Goal: Obtain resource: Obtain resource

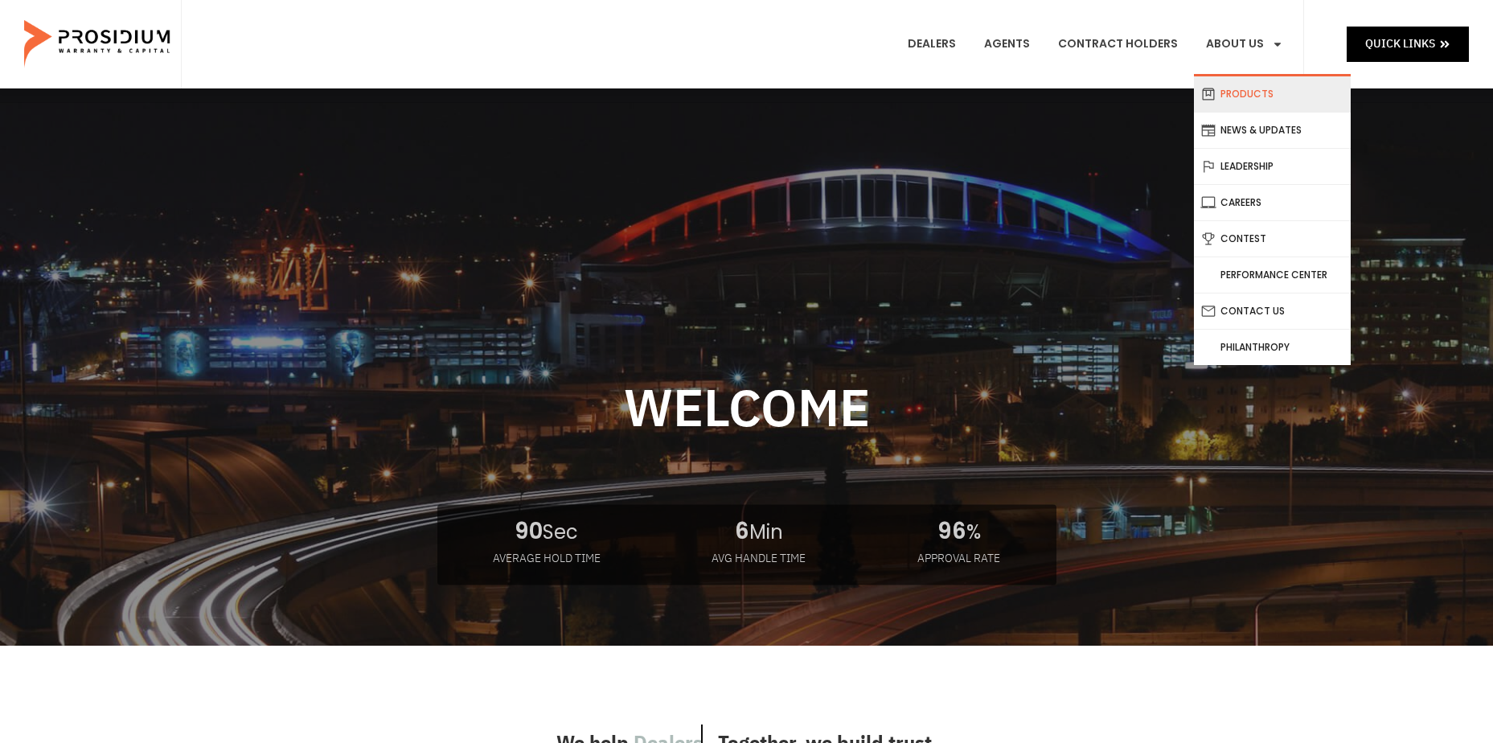
click at [1253, 92] on link "Products" at bounding box center [1272, 93] width 157 height 35
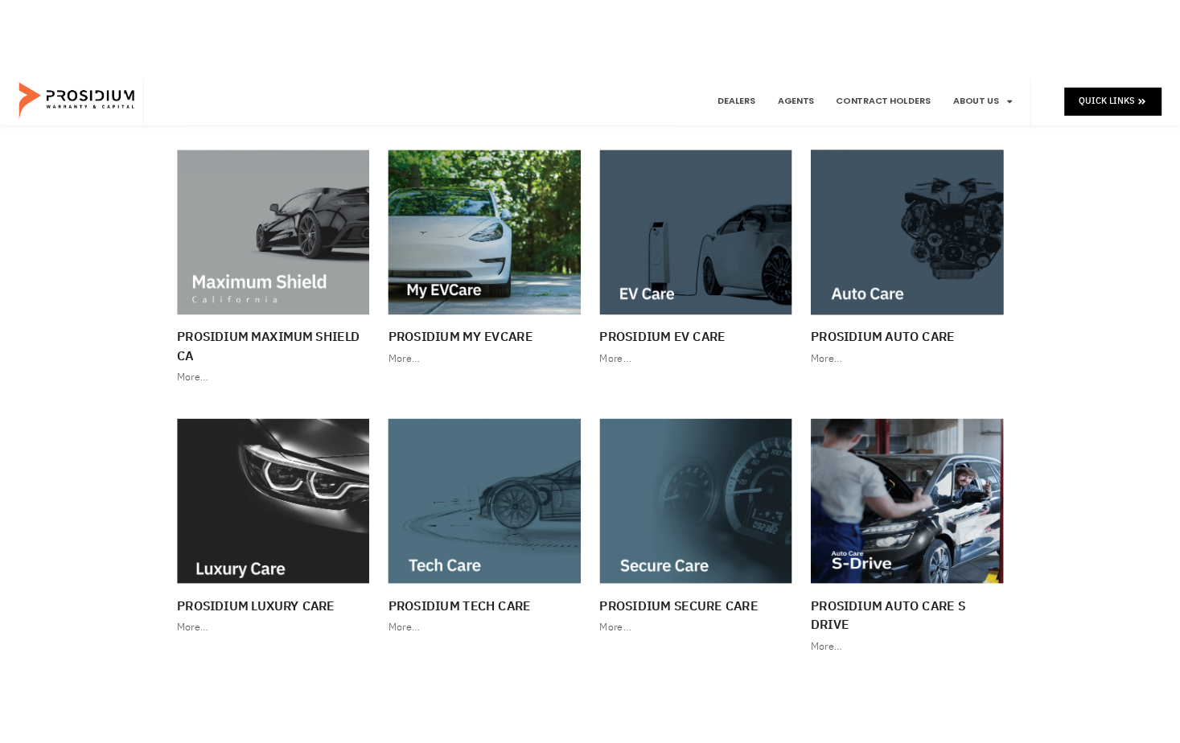
scroll to position [161, 0]
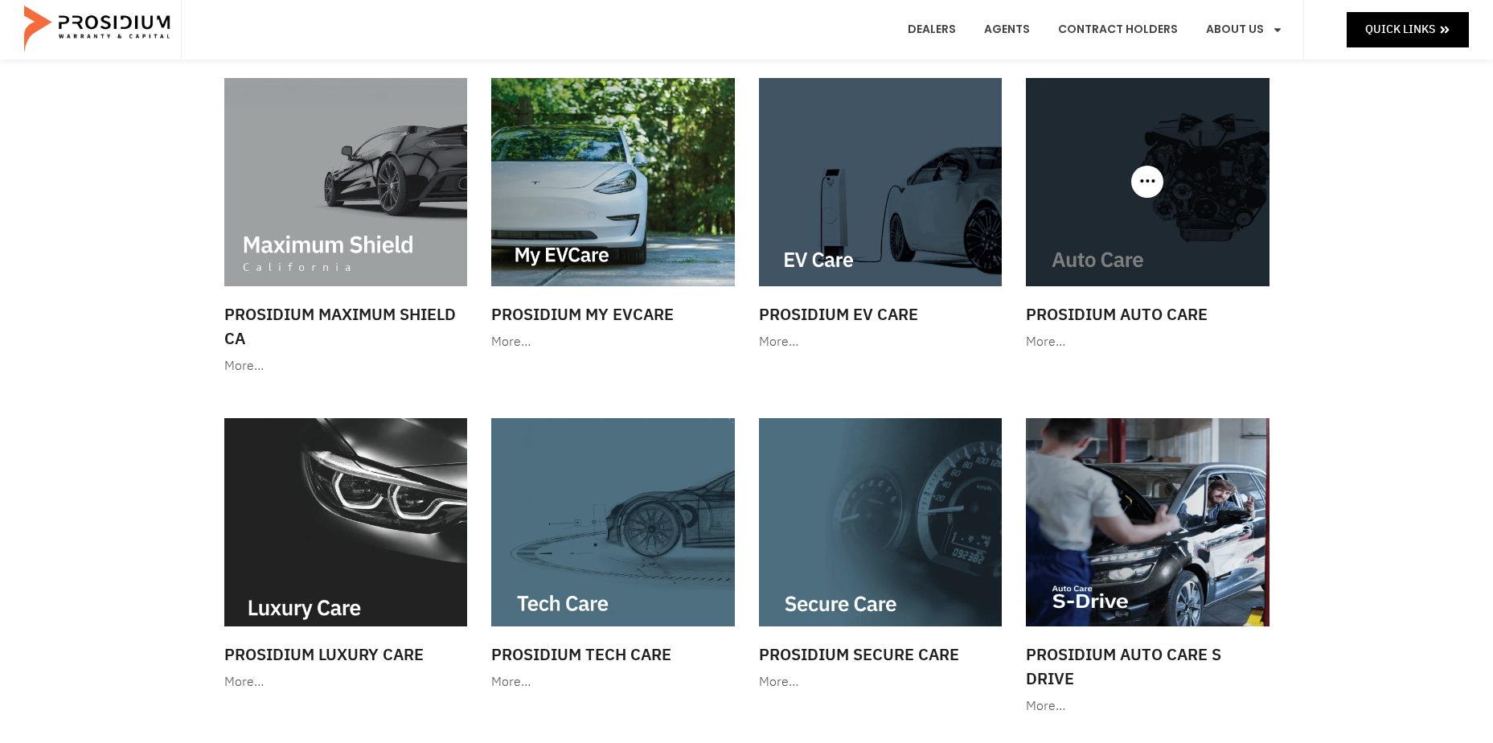
click at [1123, 314] on h3 "Prosidium Auto Care" at bounding box center [1148, 314] width 244 height 24
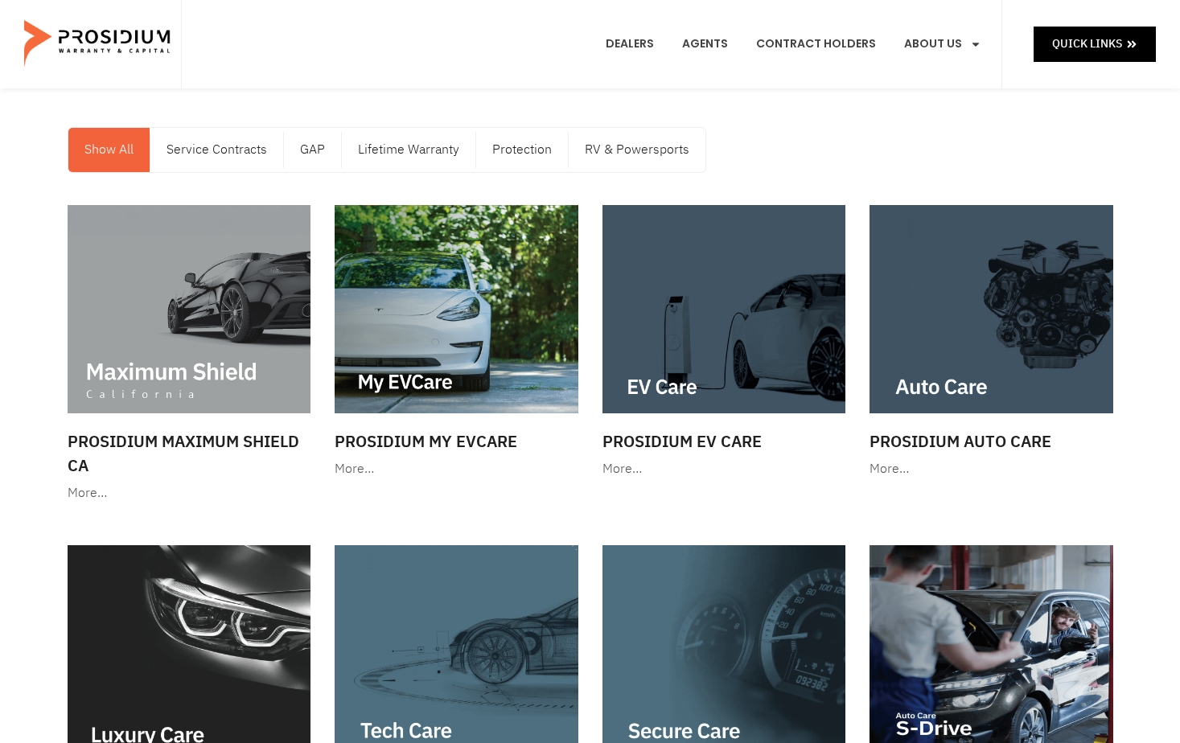
scroll to position [0, 0]
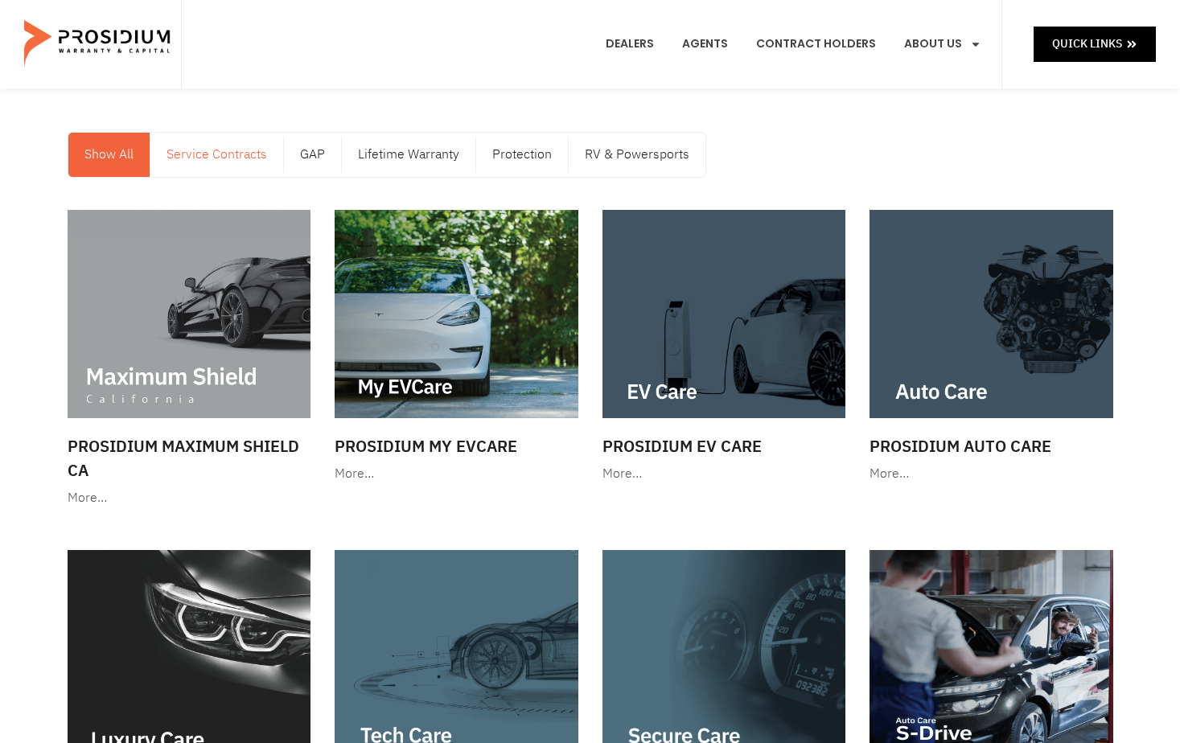
click at [188, 154] on link "Service Contracts" at bounding box center [216, 155] width 133 height 44
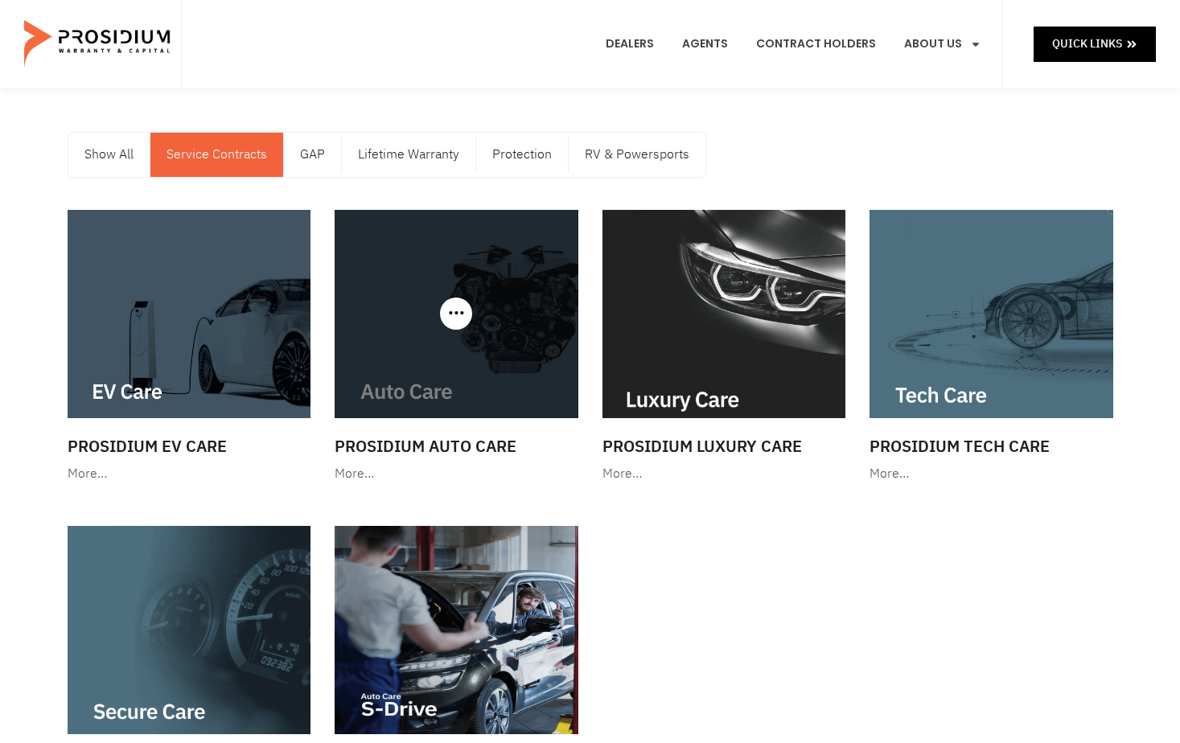
click at [450, 314] on div at bounding box center [457, 314] width 244 height 208
click at [455, 317] on div at bounding box center [457, 314] width 244 height 208
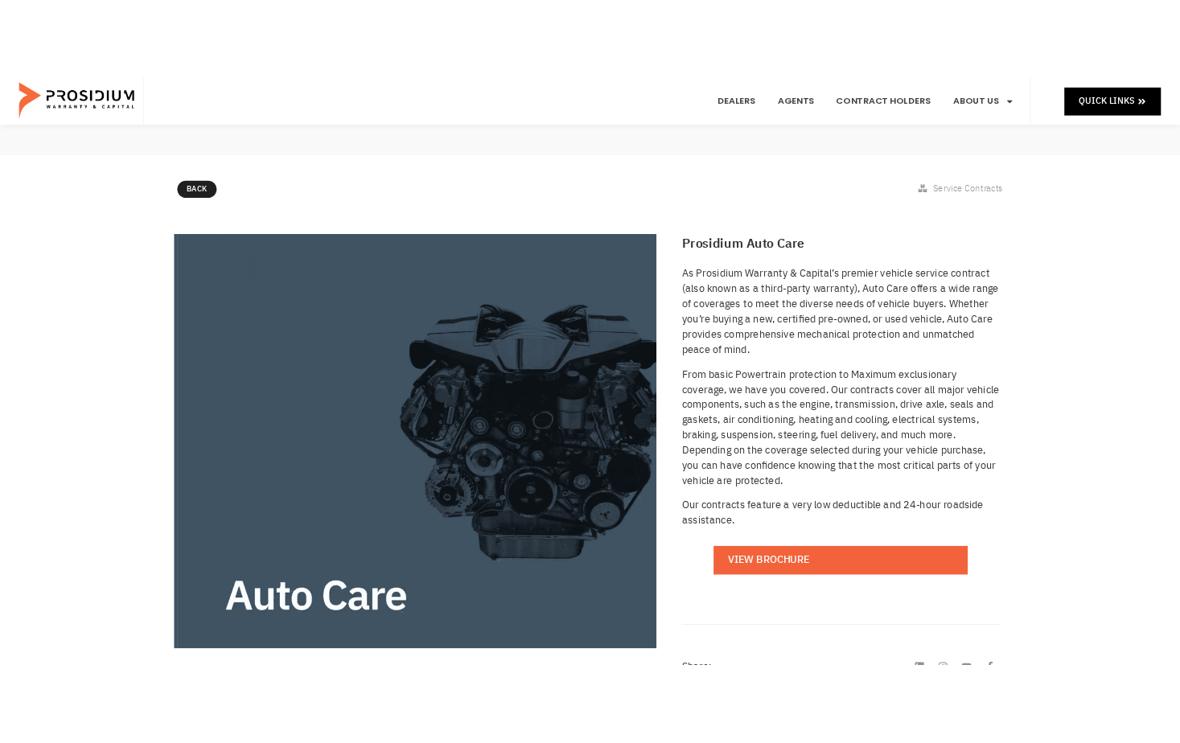
scroll to position [241, 0]
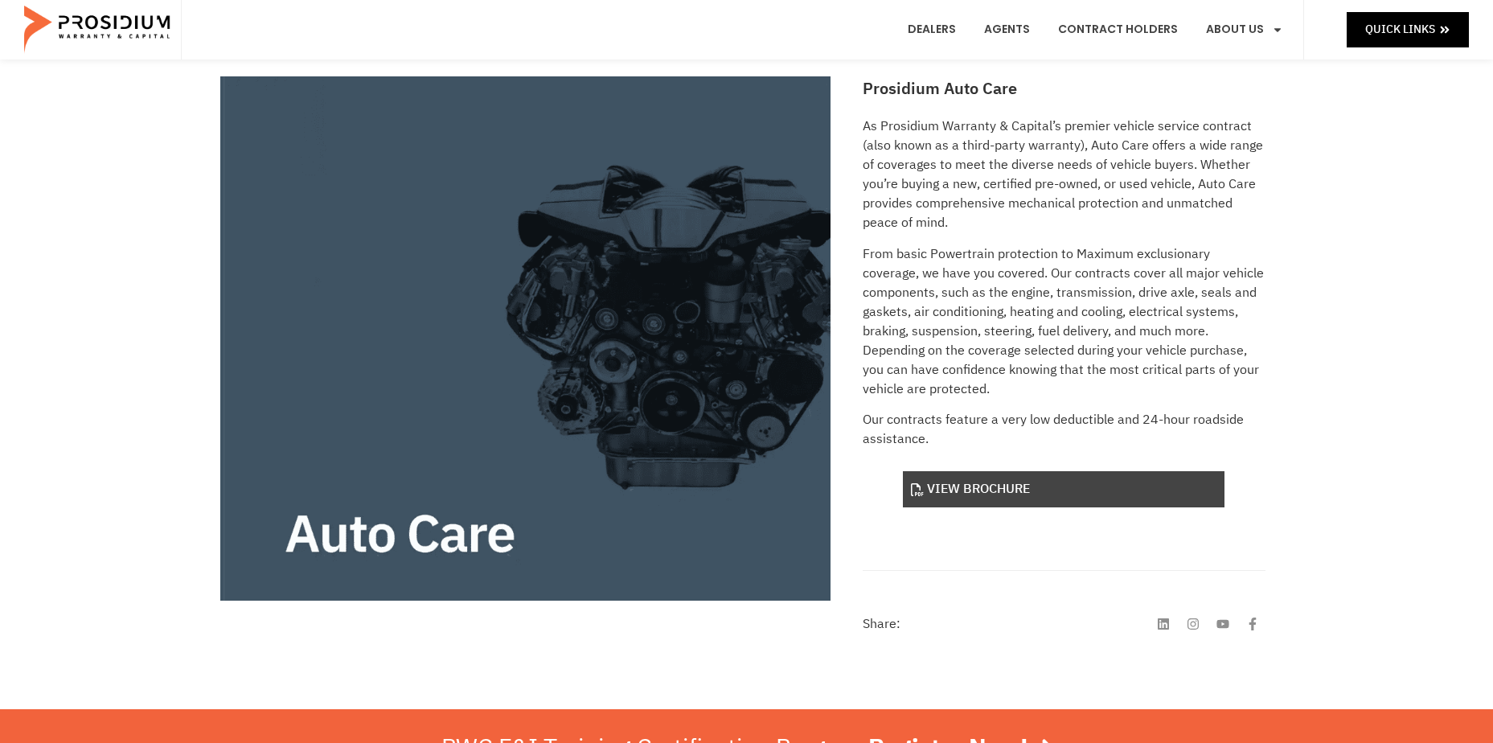
click at [988, 494] on link "View Brochure" at bounding box center [1064, 489] width 322 height 36
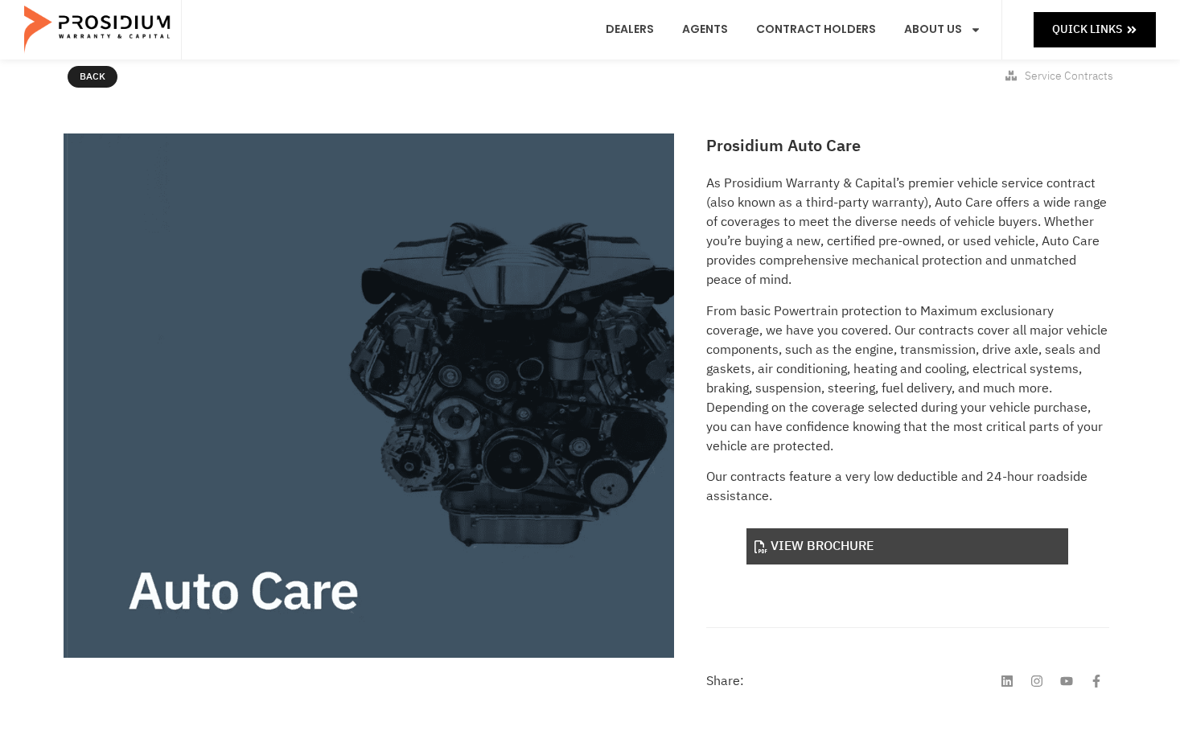
scroll to position [0, 0]
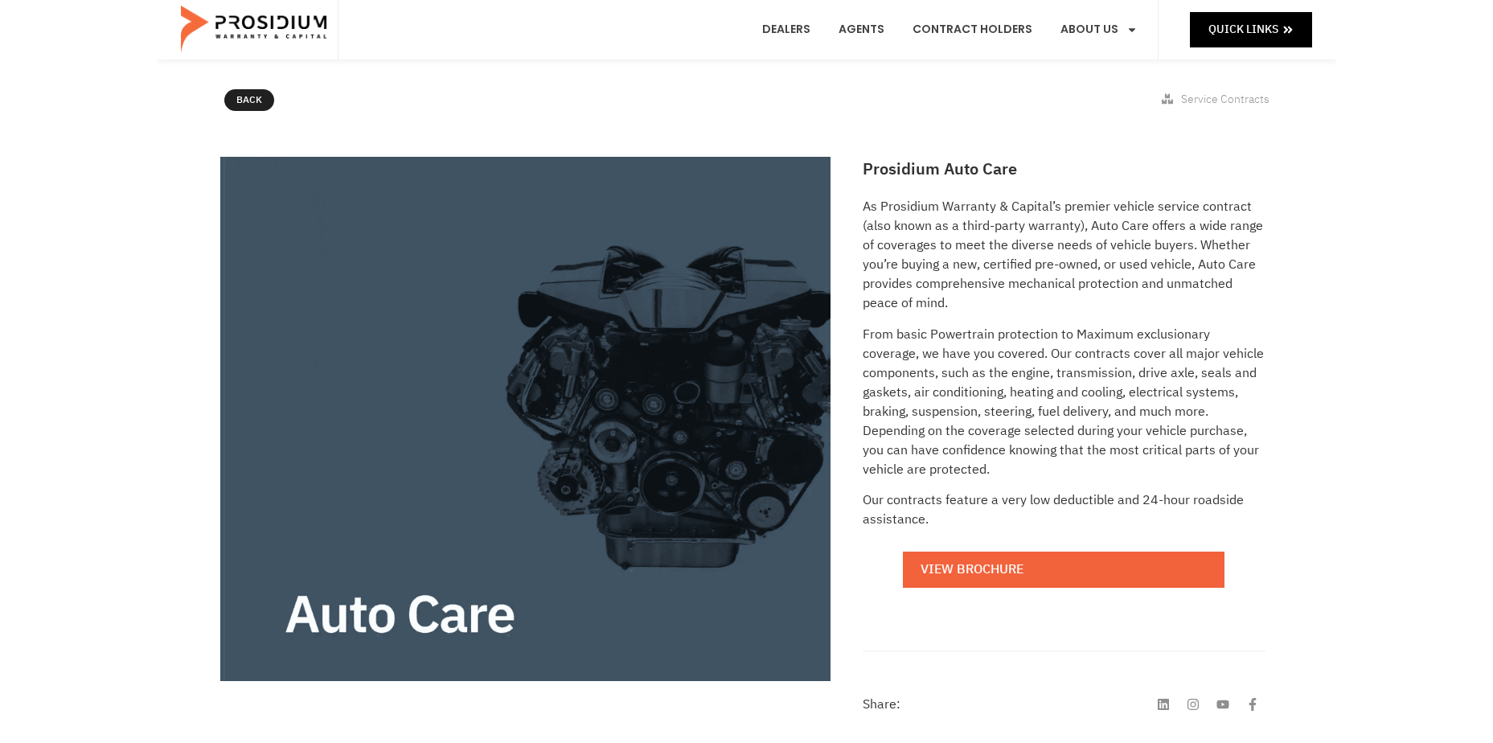
scroll to position [322, 0]
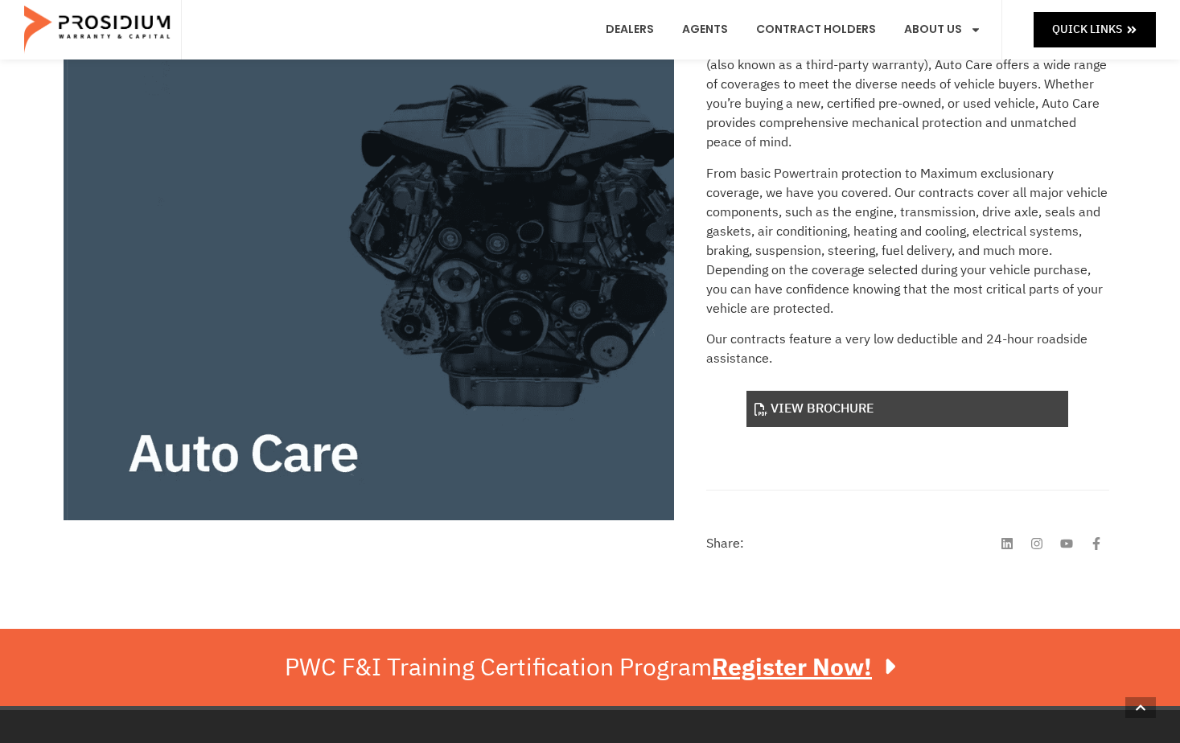
click at [808, 410] on link "View Brochure" at bounding box center [907, 409] width 322 height 36
